Goal: Browse casually

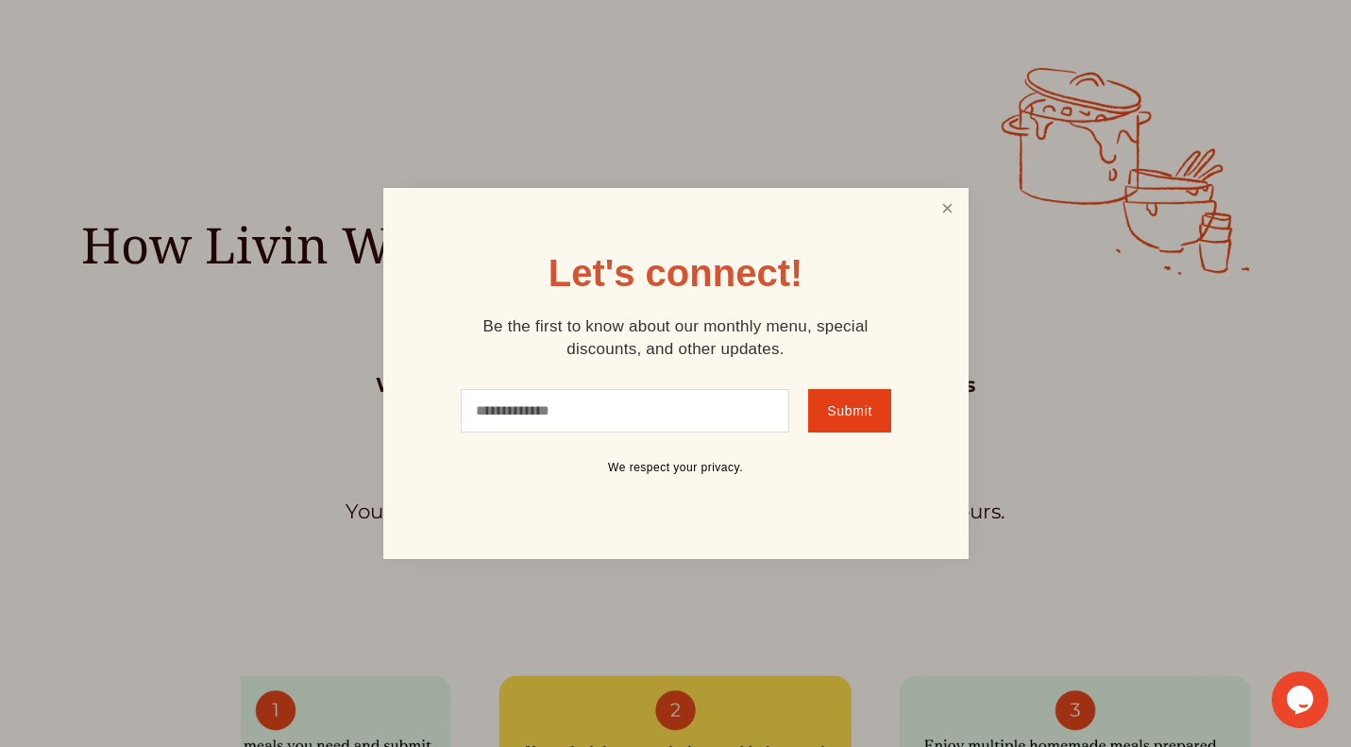
click at [949, 211] on link "Close" at bounding box center [947, 208] width 36 height 35
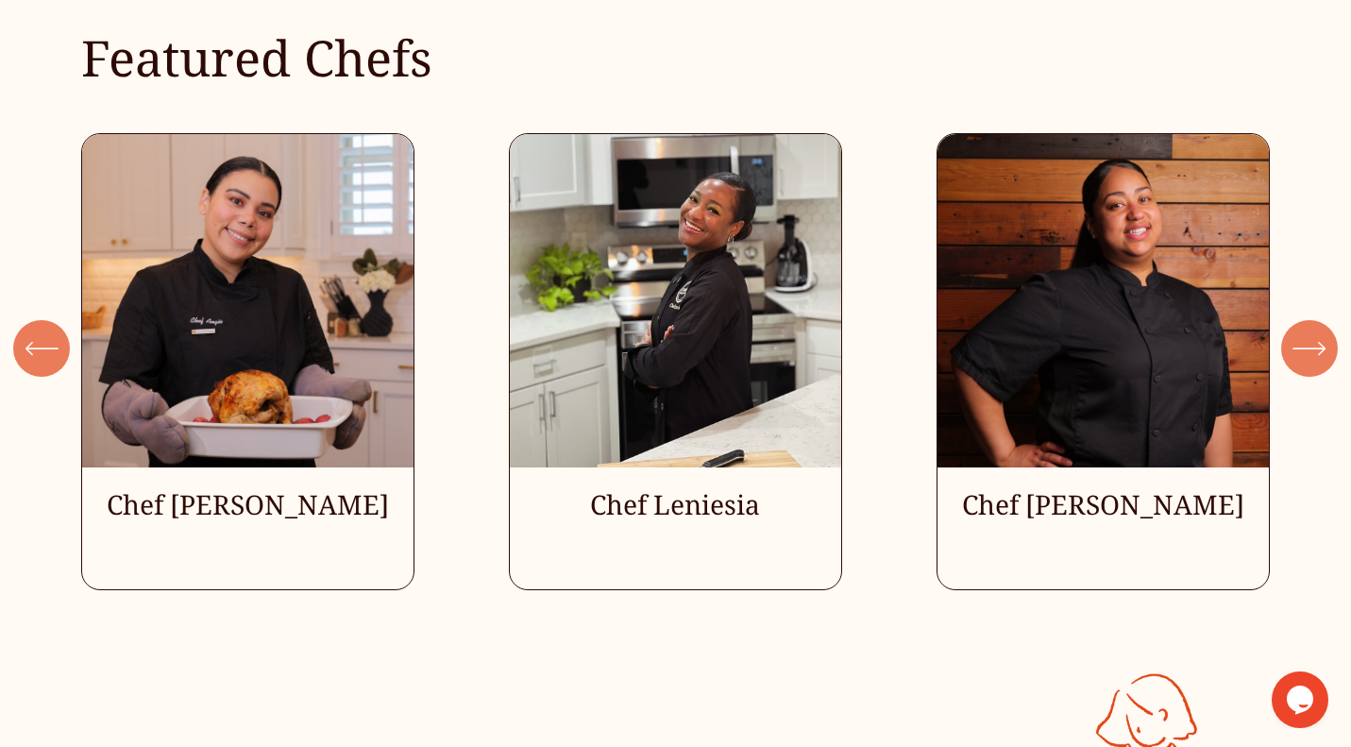
scroll to position [4968, 0]
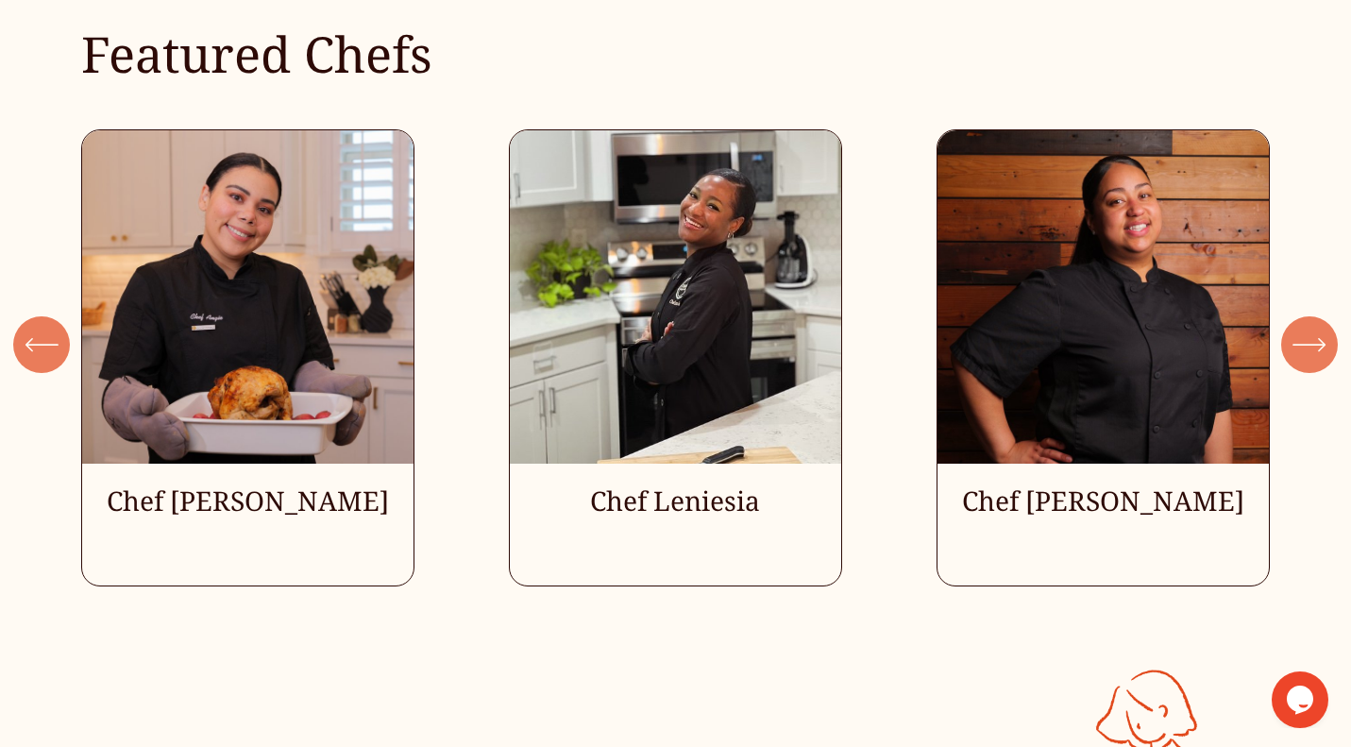
click at [1297, 342] on icon "\a \a \a Next\a \a" at bounding box center [1309, 344] width 34 height 34
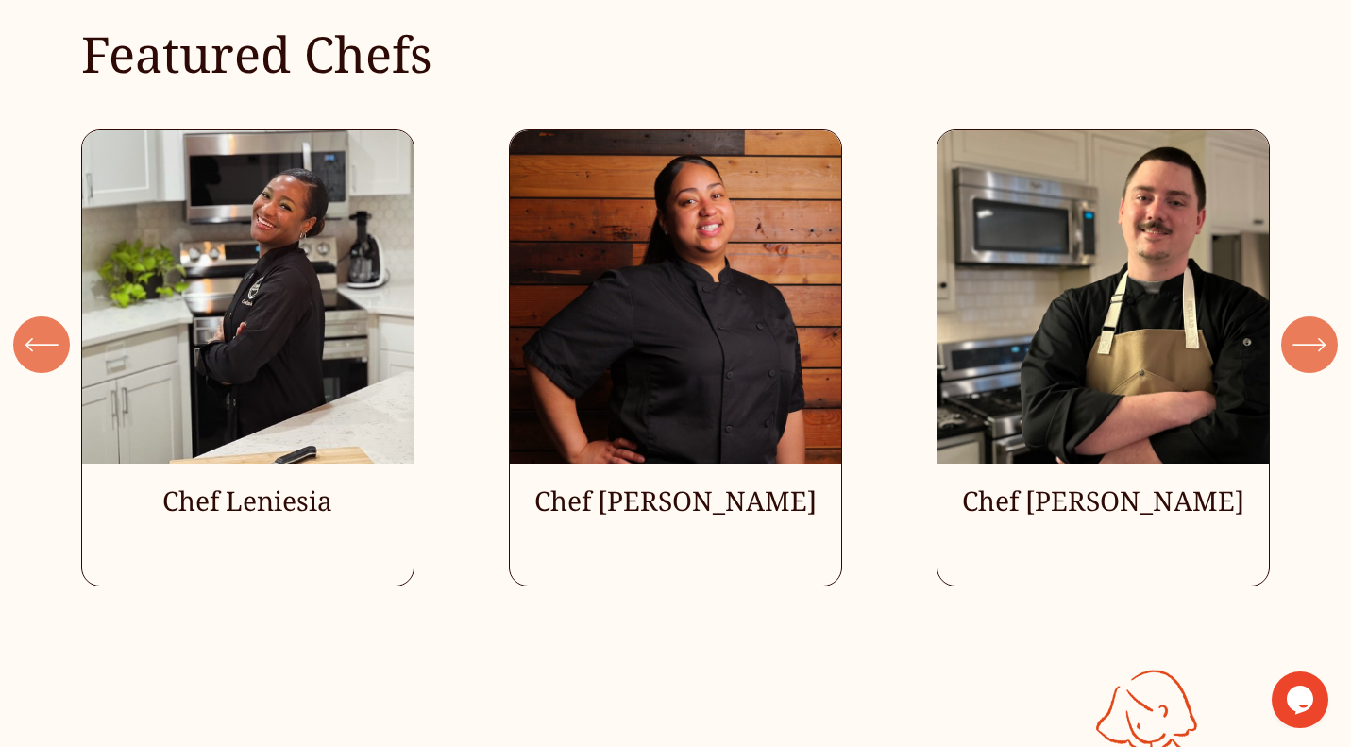
click at [1297, 342] on icon "\a \a \a Next\a \a" at bounding box center [1309, 344] width 34 height 34
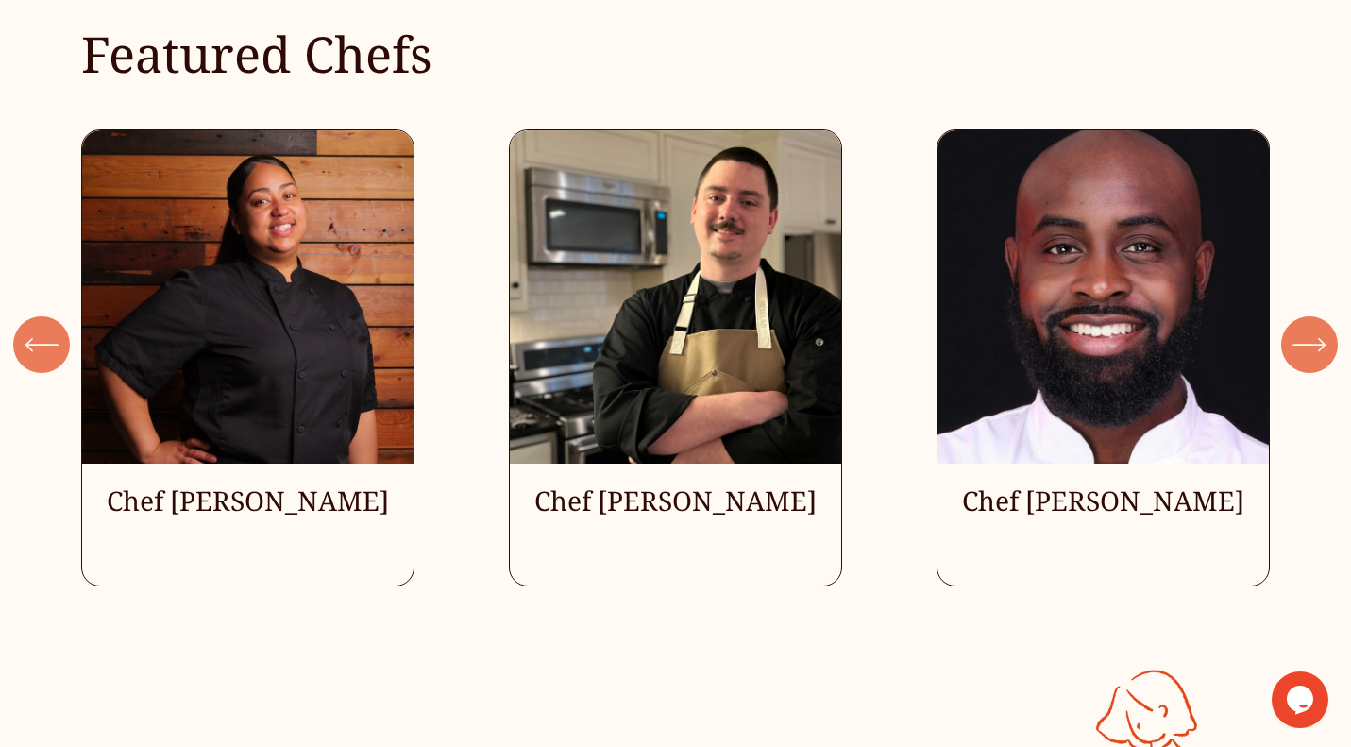
click at [1297, 342] on icon "\a \a \a Next\a \a" at bounding box center [1309, 344] width 34 height 34
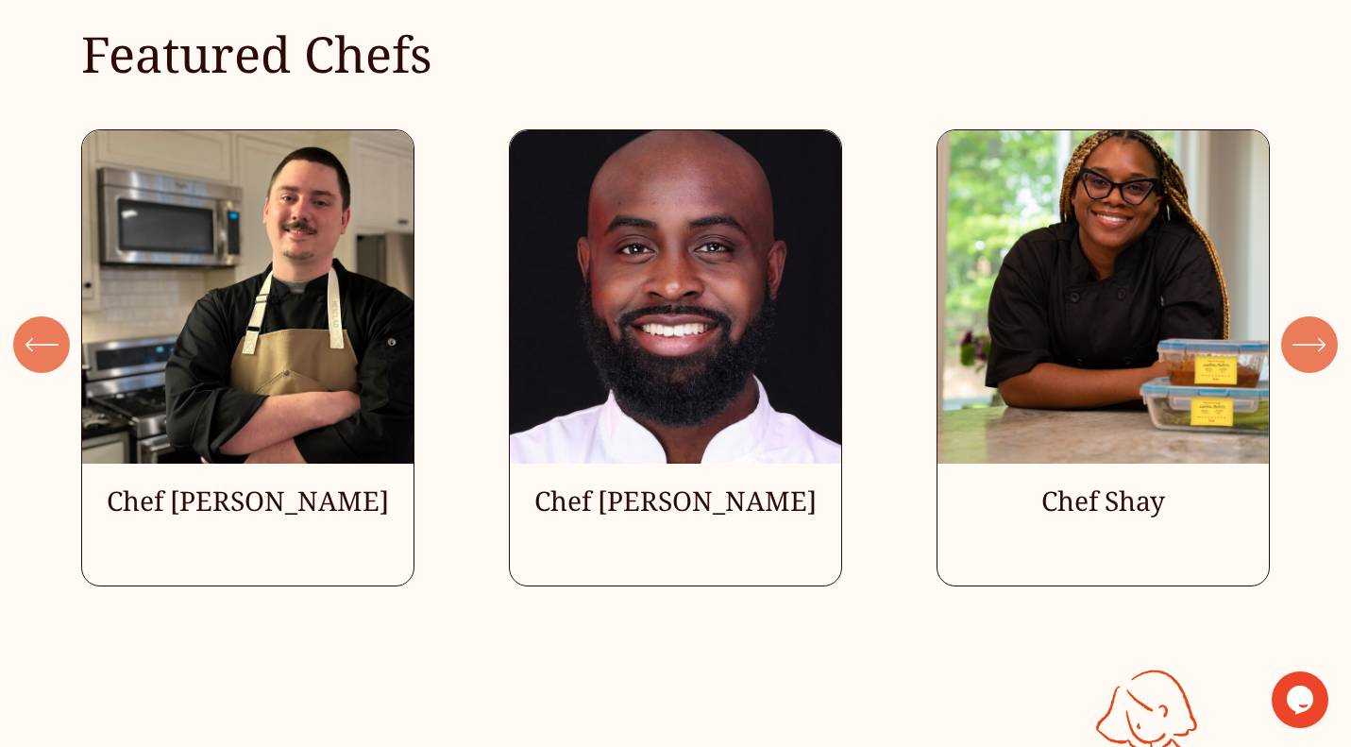
click at [1297, 342] on icon "\a \a \a Next\a \a" at bounding box center [1309, 344] width 34 height 34
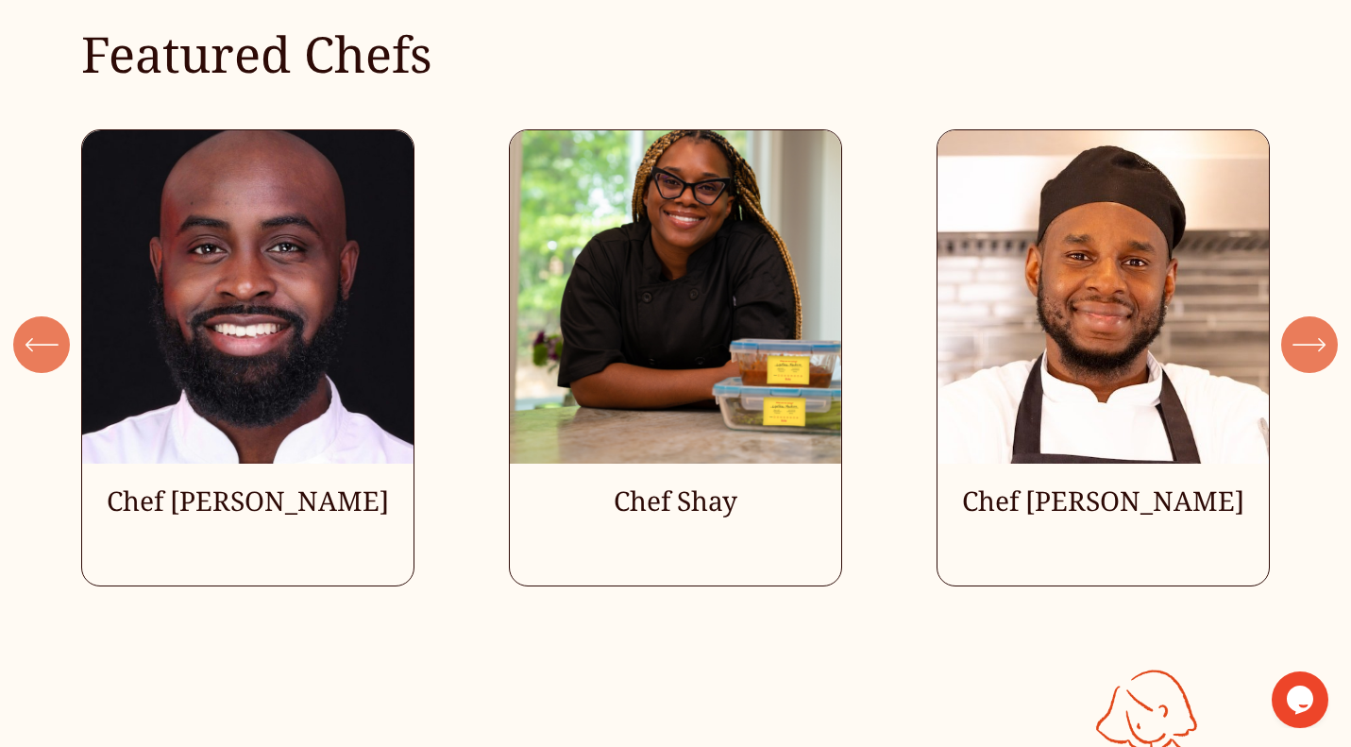
click at [1297, 342] on icon "\a \a \a Next\a \a" at bounding box center [1309, 344] width 34 height 34
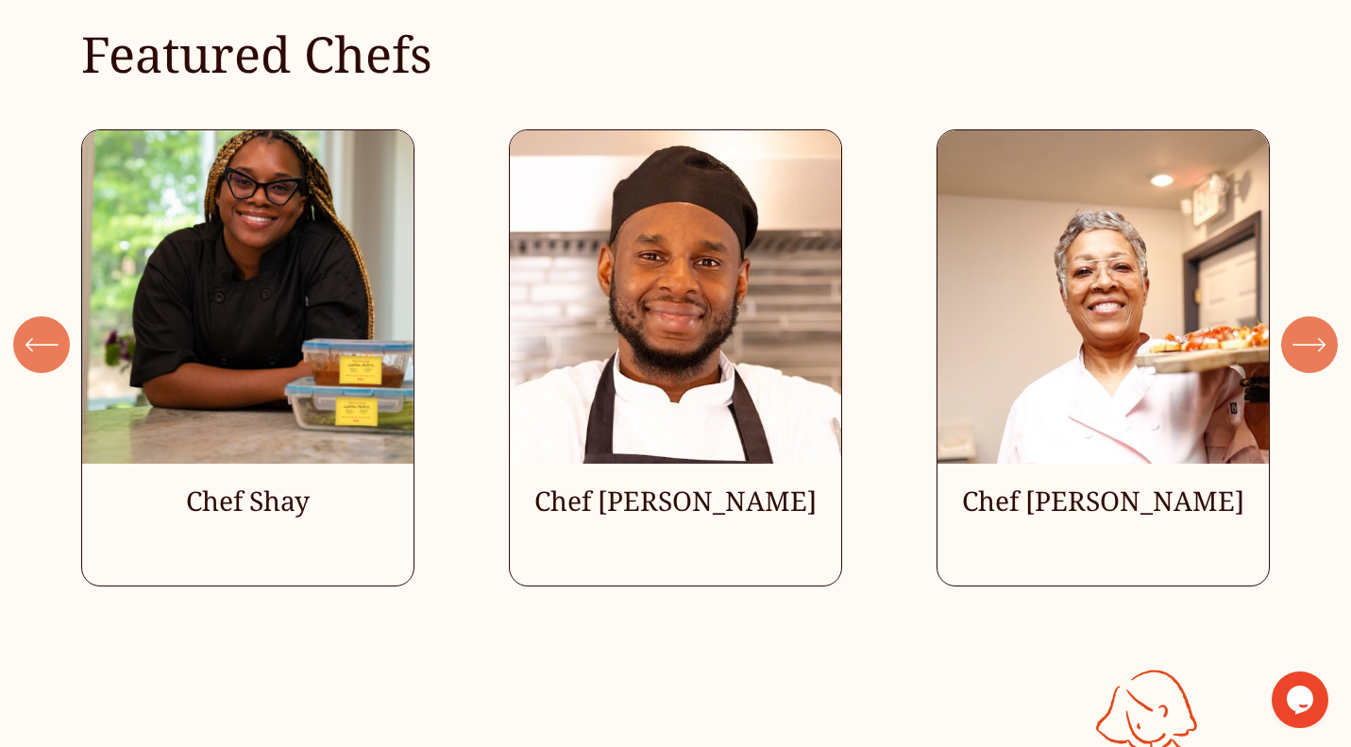
click at [1301, 343] on icon "\a \a \a Next\a \a" at bounding box center [1309, 344] width 34 height 34
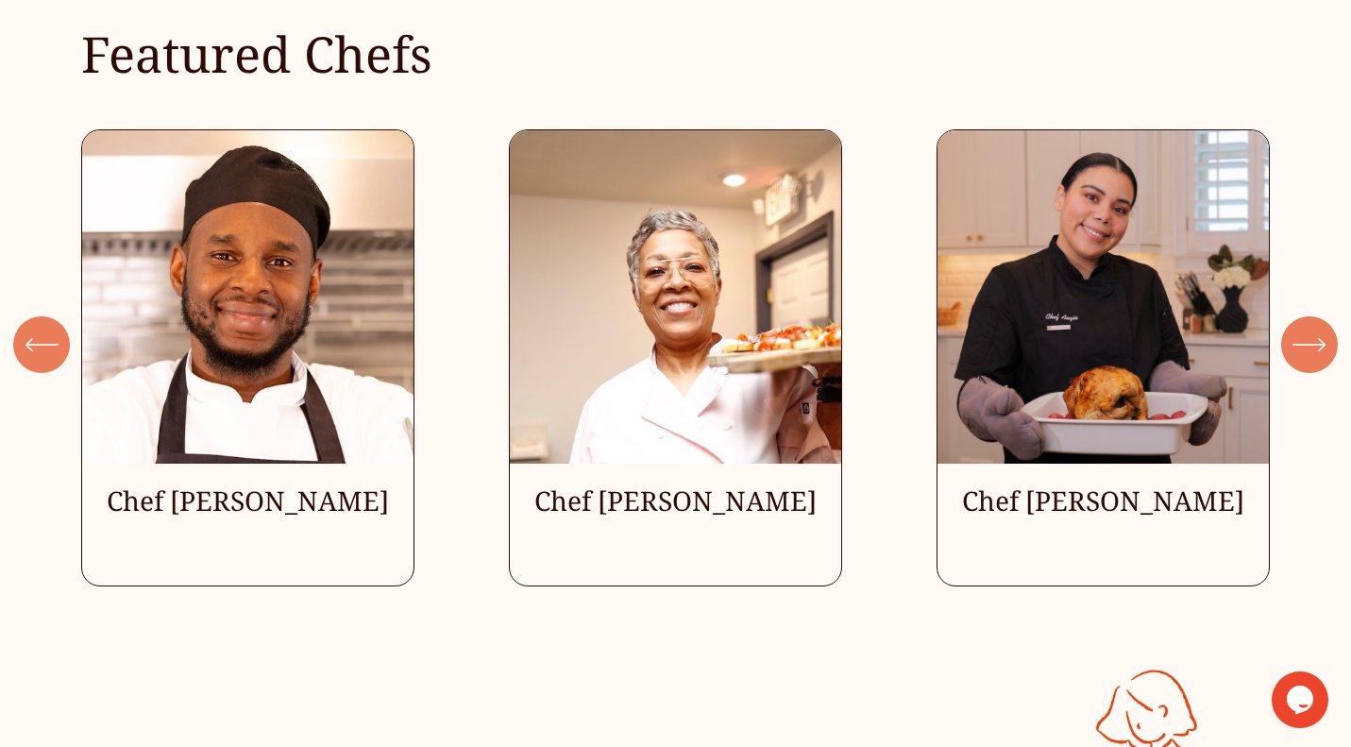
click at [1301, 343] on icon "\a \a \a Next\a \a" at bounding box center [1309, 344] width 34 height 34
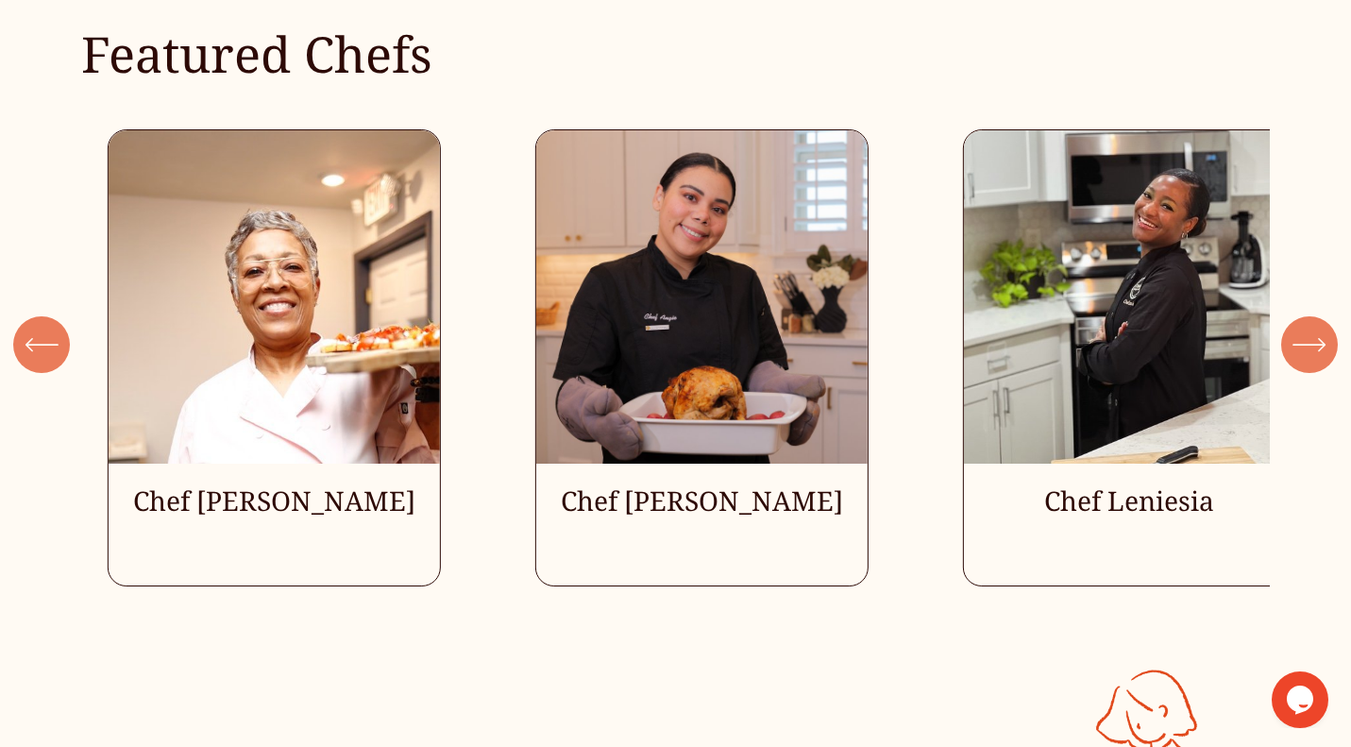
click at [1301, 343] on icon "\a \a \a Next\a \a" at bounding box center [1309, 344] width 34 height 34
